Goal: Information Seeking & Learning: Learn about a topic

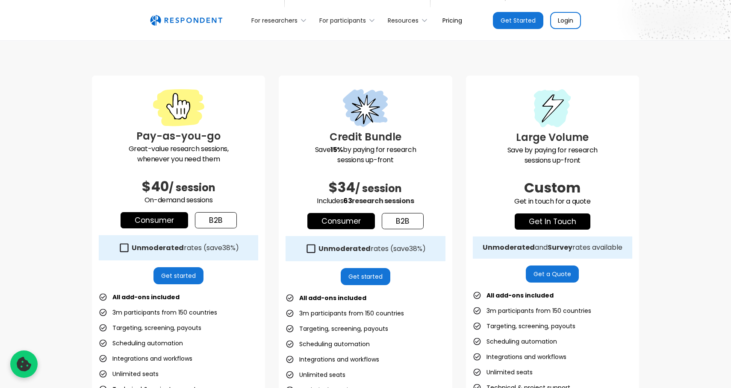
scroll to position [195, 0]
click at [225, 221] on link "b2b" at bounding box center [216, 220] width 42 height 16
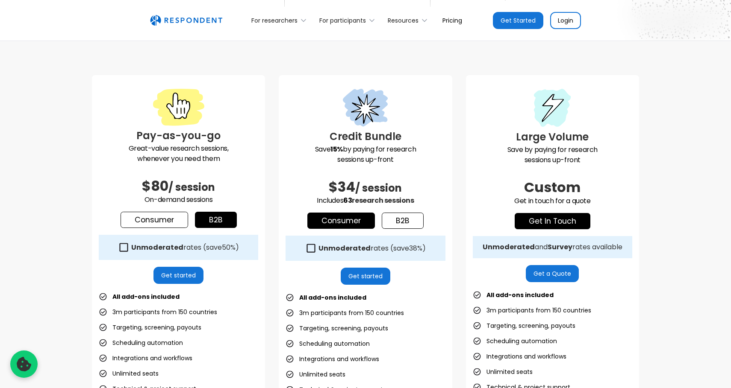
click at [173, 249] on strong "Unmoderated" at bounding box center [157, 248] width 52 height 10
click at [402, 225] on link "b2b" at bounding box center [403, 221] width 42 height 16
click at [357, 224] on link "Consumer" at bounding box center [341, 221] width 68 height 16
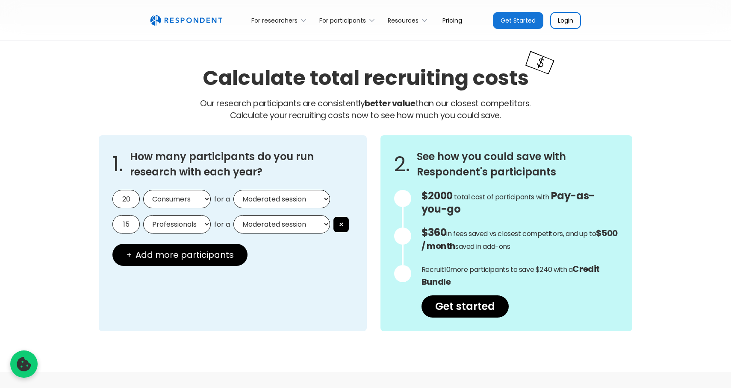
scroll to position [690, 0]
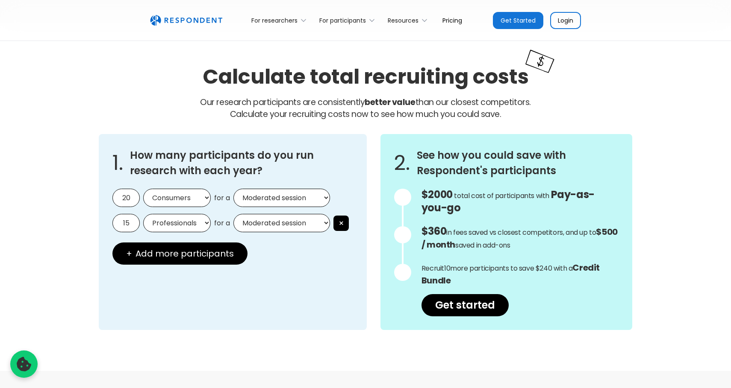
click at [135, 199] on input "20" at bounding box center [125, 198] width 27 height 18
click at [162, 200] on select "Consumers Professionals" at bounding box center [177, 198] width 68 height 18
select select "professionals"
click at [271, 200] on select "Moderated session Unmoderated session" at bounding box center [281, 198] width 97 height 18
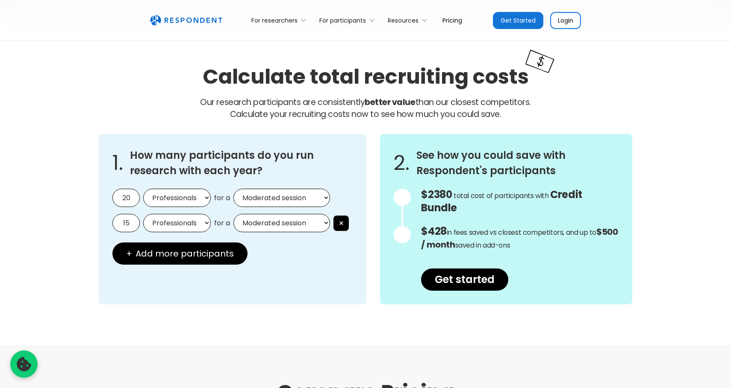
select select "unmoderated"
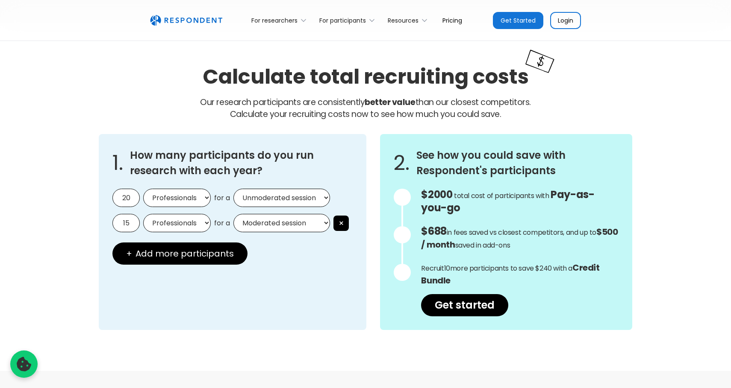
click at [276, 171] on h3 "How many participants do you run research with each year?" at bounding box center [241, 163] width 223 height 31
click at [344, 223] on button "×" at bounding box center [340, 223] width 15 height 15
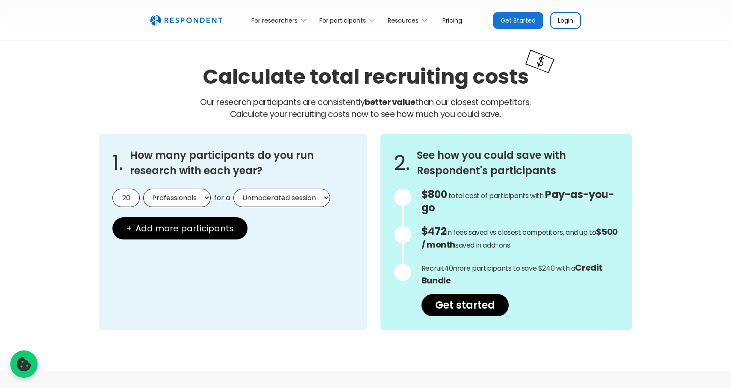
click at [318, 231] on div "1. How many participants do you run research with each year? 20 Consumers Profe…" at bounding box center [233, 232] width 268 height 196
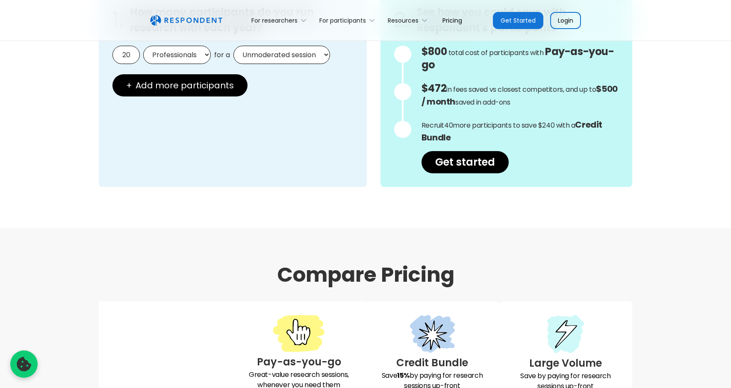
scroll to position [767, 0]
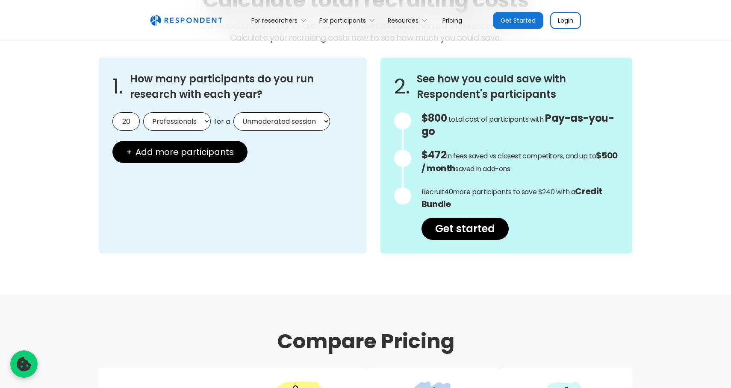
click at [133, 121] on input "20" at bounding box center [125, 121] width 27 height 18
drag, startPoint x: 131, startPoint y: 121, endPoint x: 112, endPoint y: 121, distance: 18.8
click at [112, 121] on input "20" at bounding box center [125, 121] width 27 height 18
type input "15"
click at [79, 134] on div "Calculate total recruiting costs Our research participants are consistently bet…" at bounding box center [365, 121] width 731 height 348
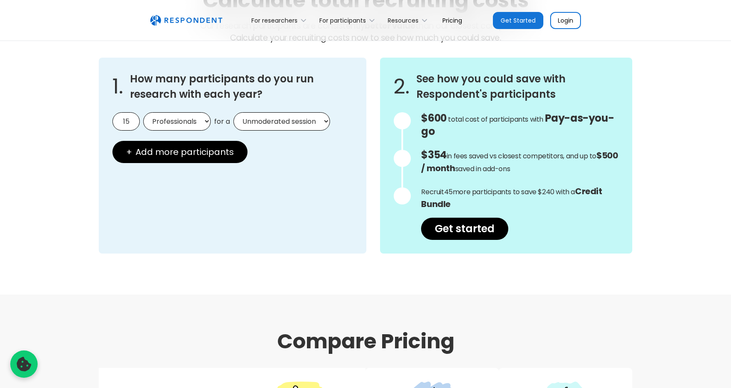
click at [305, 209] on div "1. How many participants do you run research with each year? 15 Consumers Profe…" at bounding box center [233, 156] width 268 height 196
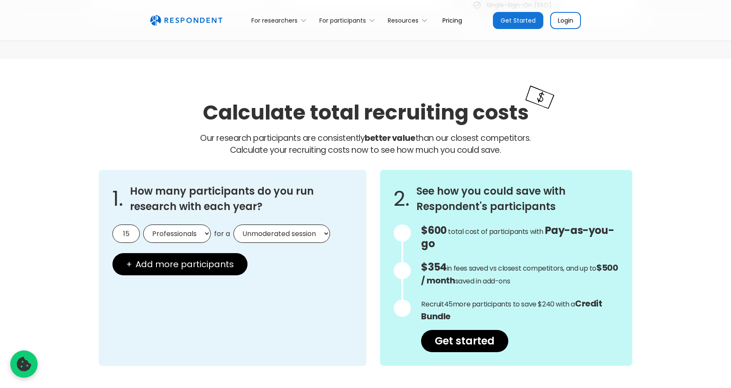
scroll to position [661, 0]
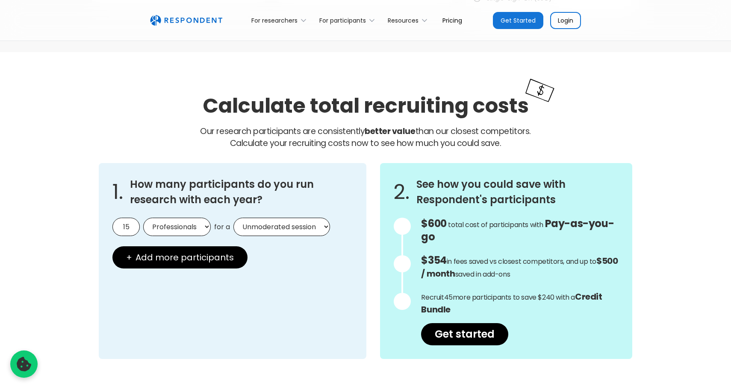
click at [182, 25] on img "home" at bounding box center [186, 20] width 72 height 11
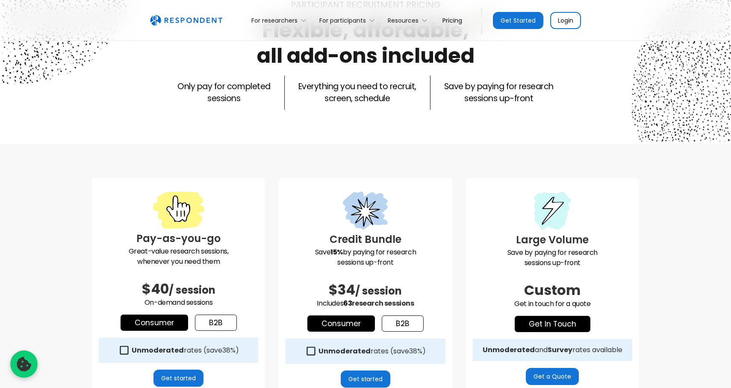
scroll to position [142, 0]
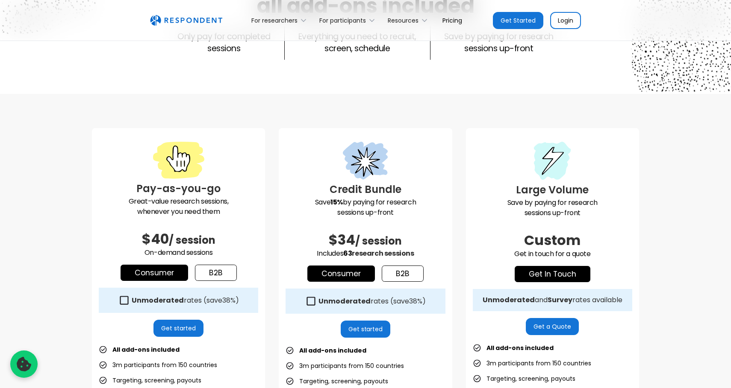
click at [215, 264] on div "Pay-as-you-go Great-value research sessions, whenever you need them $40 / sessi…" at bounding box center [178, 325] width 173 height 395
click at [214, 271] on link "b2b" at bounding box center [216, 273] width 42 height 16
click at [130, 299] on div "Unmoderated rates (save 50% )" at bounding box center [178, 300] width 159 height 25
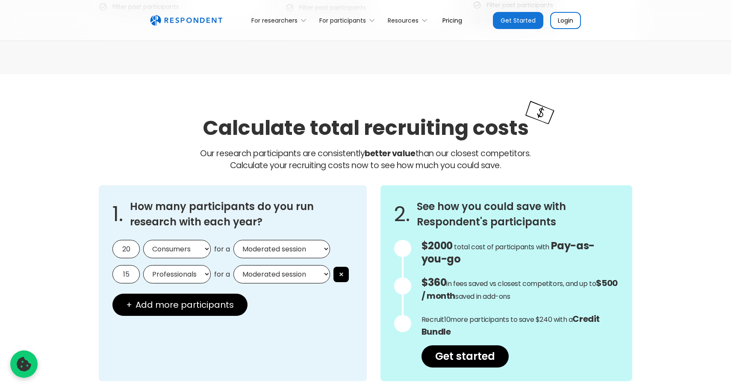
scroll to position [641, 0]
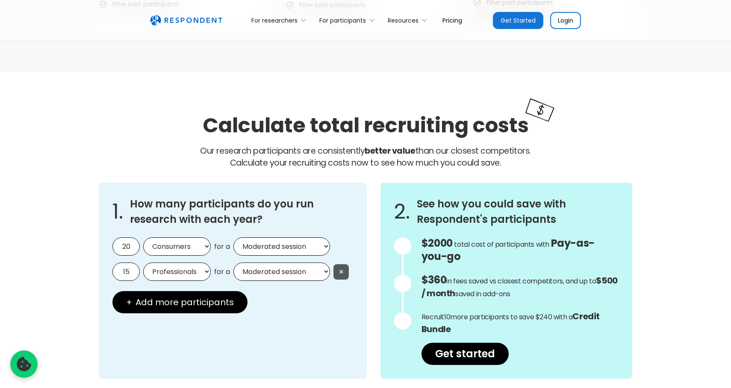
click at [343, 268] on button "×" at bounding box center [340, 272] width 15 height 15
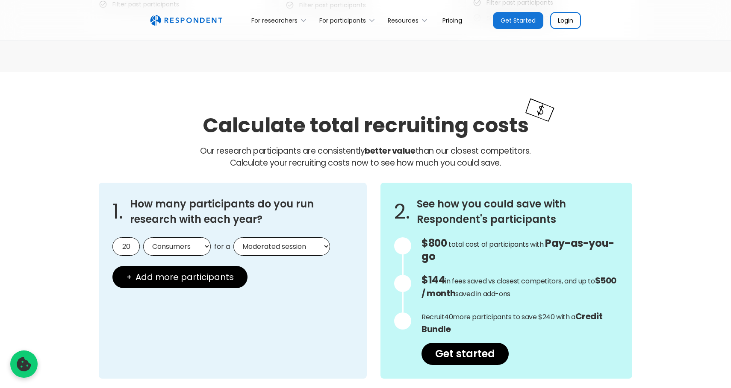
click at [159, 253] on select "Consumers Professionals" at bounding box center [177, 247] width 68 height 18
select select "professionals"
click at [271, 243] on select "Moderated session Unmoderated session" at bounding box center [281, 247] width 97 height 18
select select "unmoderated"
click at [299, 317] on div "1. How many participants do you run research with each year? 20 Consumers Profe…" at bounding box center [233, 281] width 268 height 196
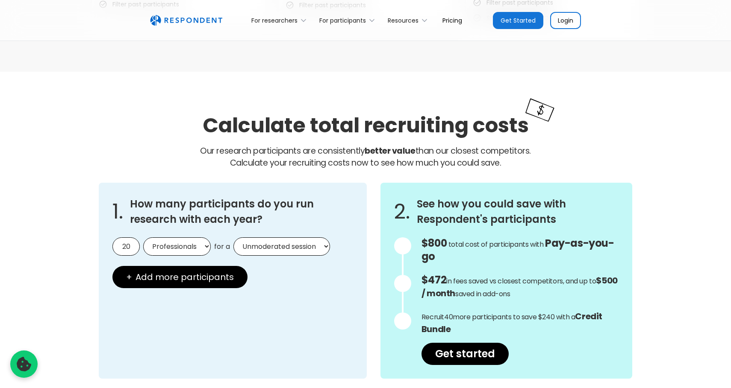
drag, startPoint x: 445, startPoint y: 279, endPoint x: 527, endPoint y: 291, distance: 82.9
click at [527, 291] on p "$472 in fees saved vs closest competitors, and up to $500 / month saved in add-…" at bounding box center [519, 287] width 197 height 26
drag, startPoint x: 443, startPoint y: 315, endPoint x: 488, endPoint y: 324, distance: 46.6
click at [489, 324] on p "Recruit 40 more participants to save $240 with a Credit Bundle" at bounding box center [519, 324] width 197 height 26
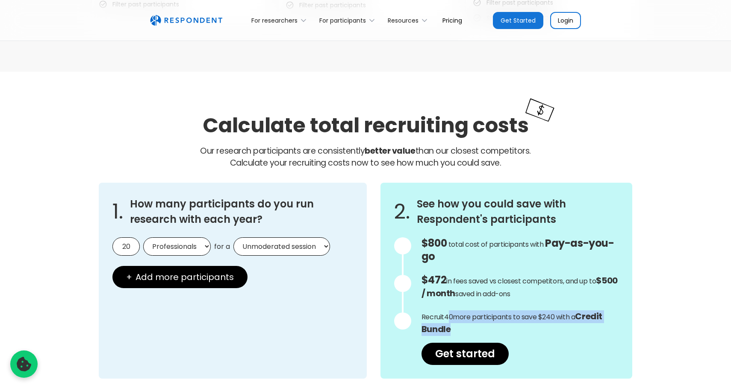
click at [488, 324] on p "Recruit 40 more participants to save $240 with a Credit Bundle" at bounding box center [519, 324] width 197 height 26
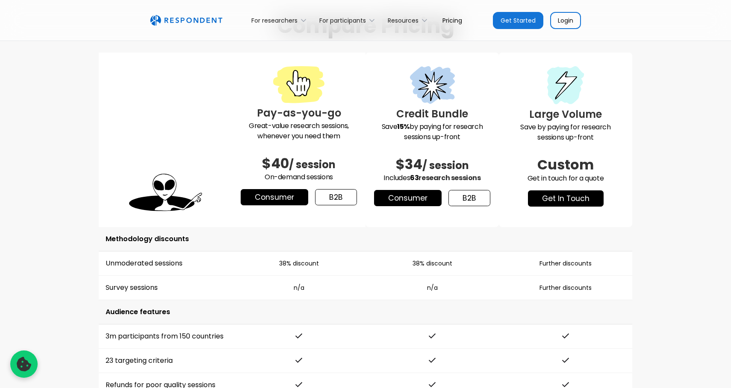
scroll to position [1084, 0]
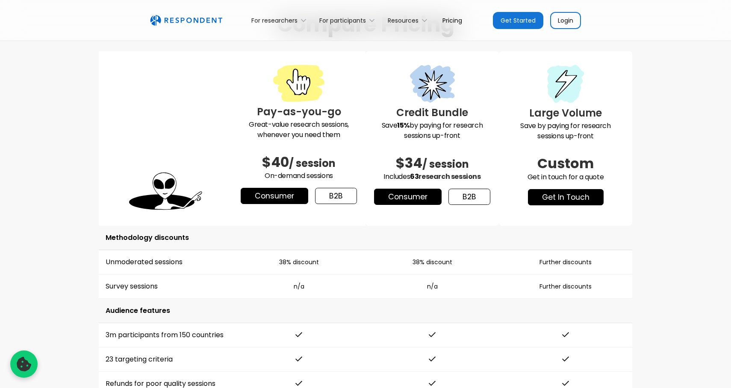
click at [339, 195] on link "b2b" at bounding box center [336, 196] width 42 height 16
click at [468, 194] on link "b2b" at bounding box center [469, 197] width 42 height 16
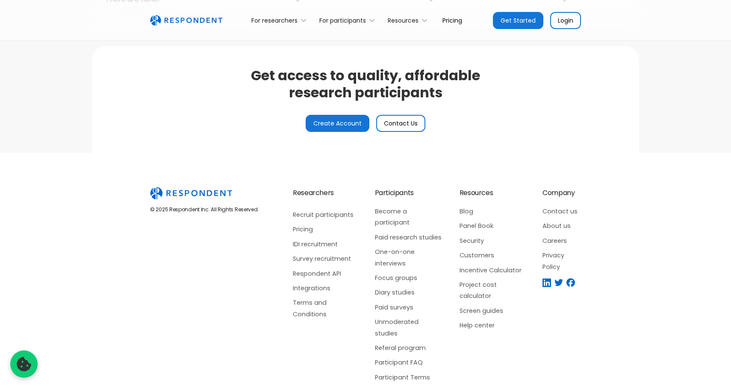
scroll to position [2040, 0]
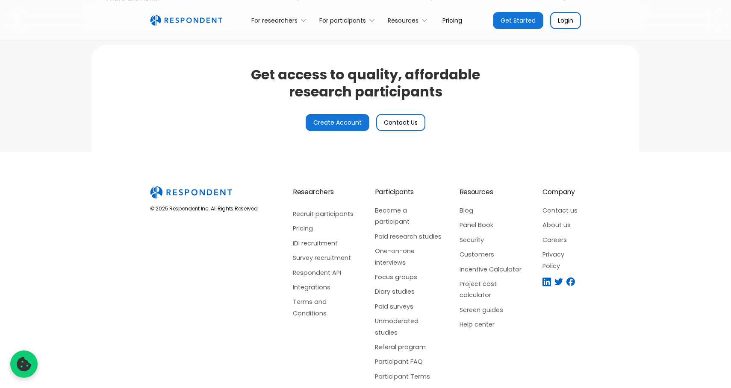
click at [482, 225] on link "Panel Book" at bounding box center [492, 225] width 66 height 11
